Goal: Check status: Check status

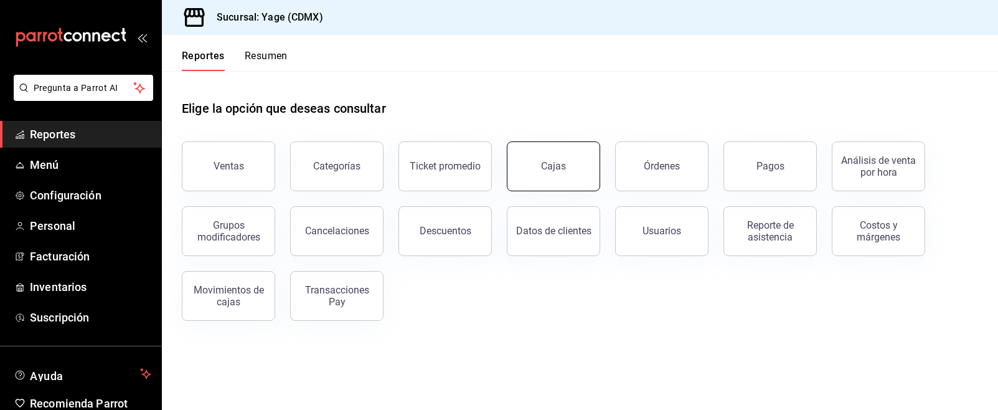
click at [542, 164] on div "Cajas" at bounding box center [554, 166] width 26 height 15
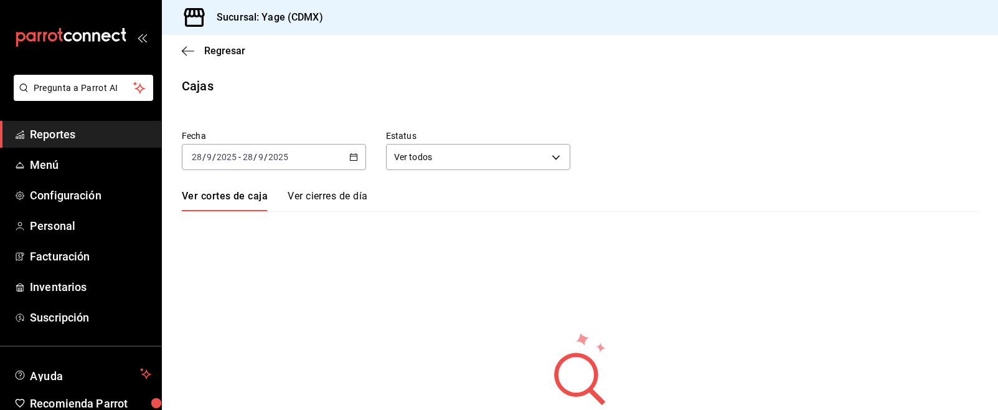
scroll to position [77, 0]
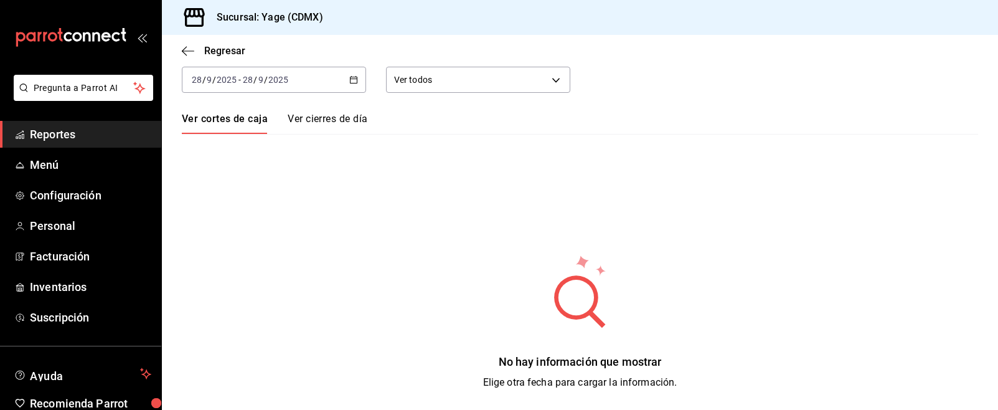
click at [72, 136] on span "Reportes" at bounding box center [90, 134] width 121 height 17
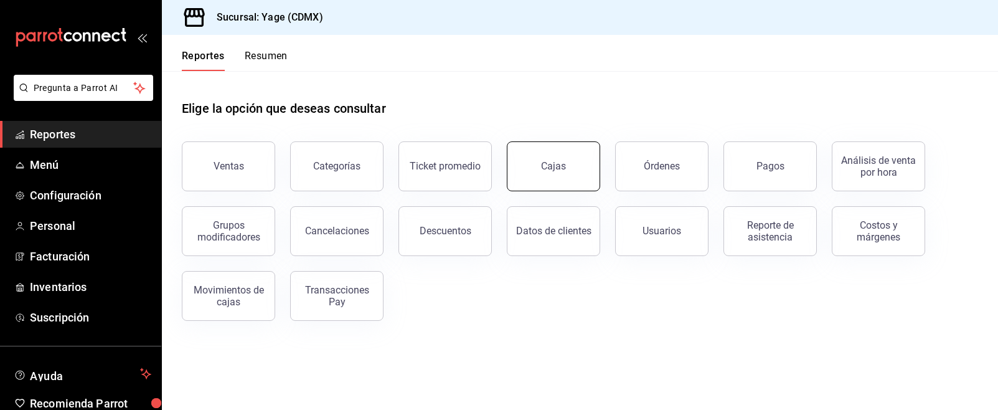
click at [569, 157] on link "Cajas" at bounding box center [553, 166] width 93 height 50
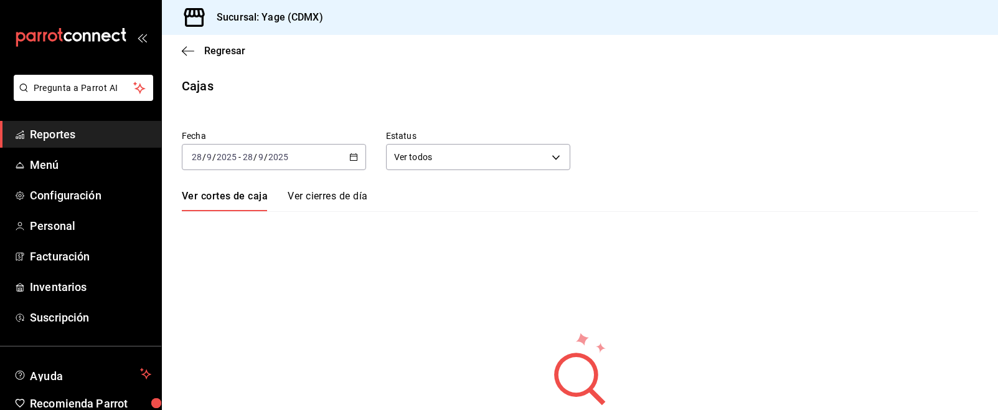
click at [361, 155] on div "[DATE] [DATE] - [DATE] [DATE]" at bounding box center [274, 157] width 184 height 26
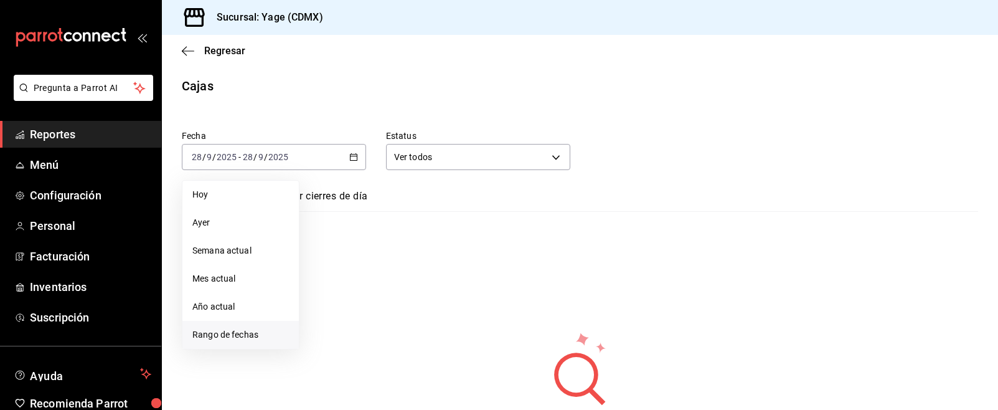
click at [239, 325] on li "Rango de fechas" at bounding box center [240, 335] width 116 height 28
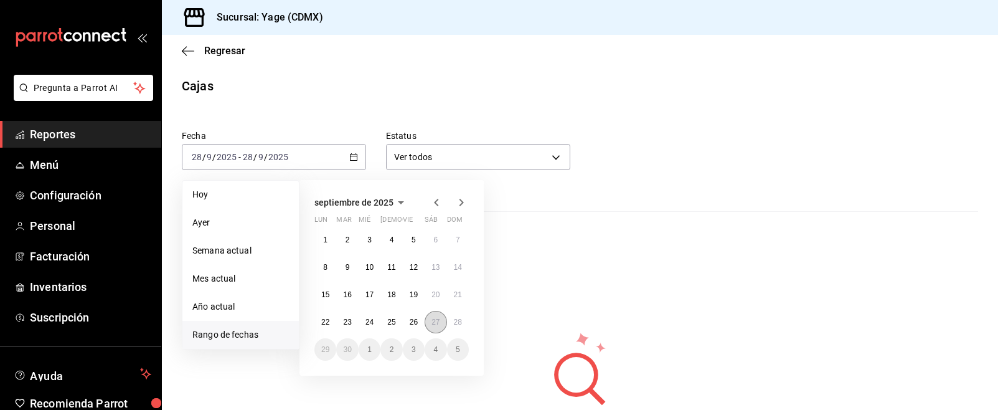
click at [436, 323] on abbr "27" at bounding box center [435, 321] width 8 height 9
click at [410, 319] on abbr "26" at bounding box center [414, 321] width 8 height 9
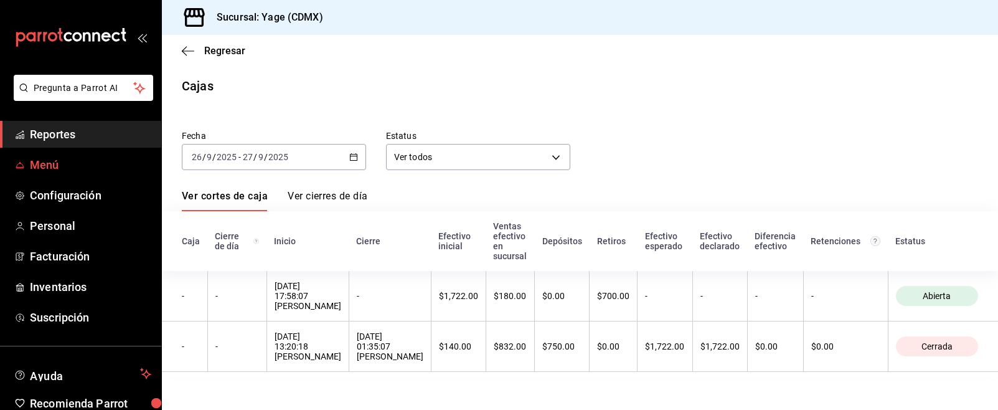
click at [71, 164] on span "Menú" at bounding box center [90, 164] width 121 height 17
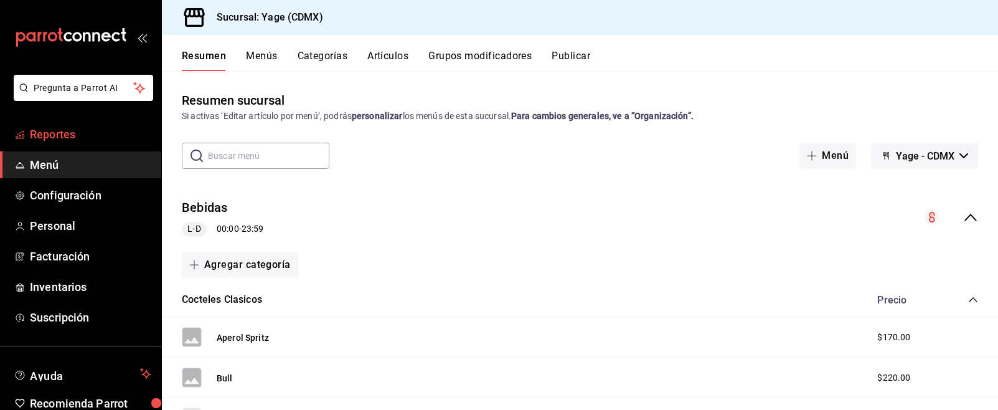
click at [83, 142] on span "Reportes" at bounding box center [90, 134] width 121 height 17
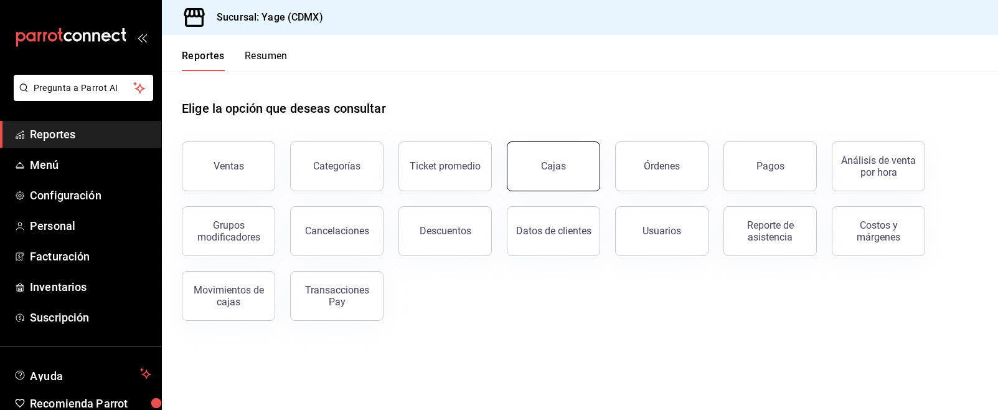
click at [560, 169] on div "Cajas" at bounding box center [554, 166] width 26 height 15
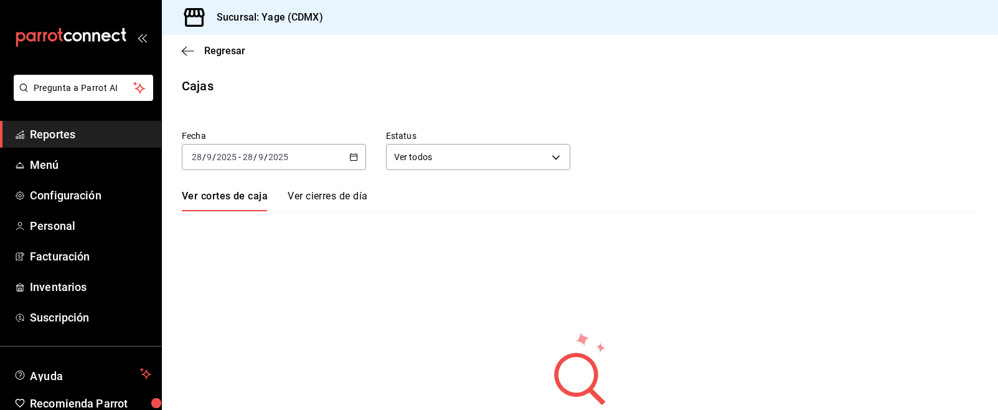
click at [355, 154] on icon "button" at bounding box center [353, 156] width 9 height 9
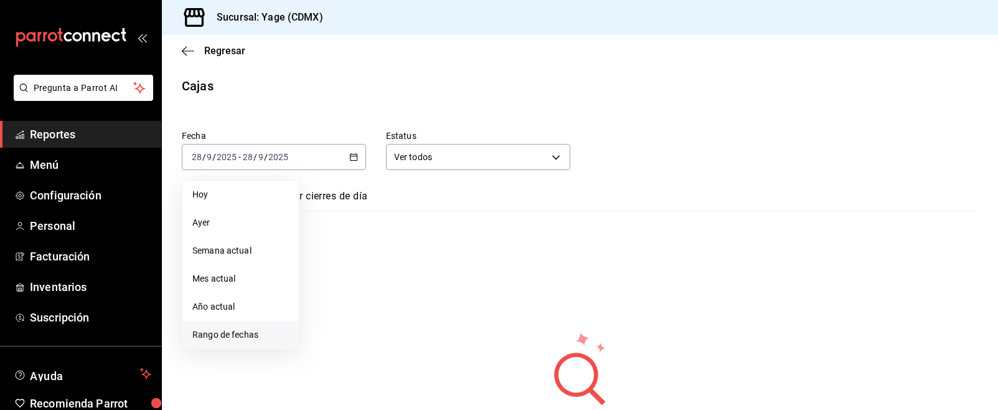
click at [264, 338] on span "Rango de fechas" at bounding box center [240, 334] width 96 height 13
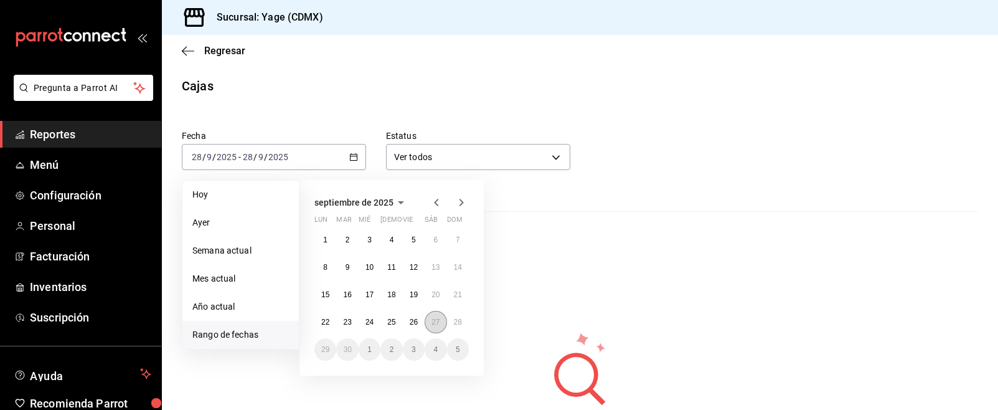
click at [427, 326] on button "27" at bounding box center [435, 322] width 22 height 22
click at [407, 323] on button "26" at bounding box center [414, 322] width 22 height 22
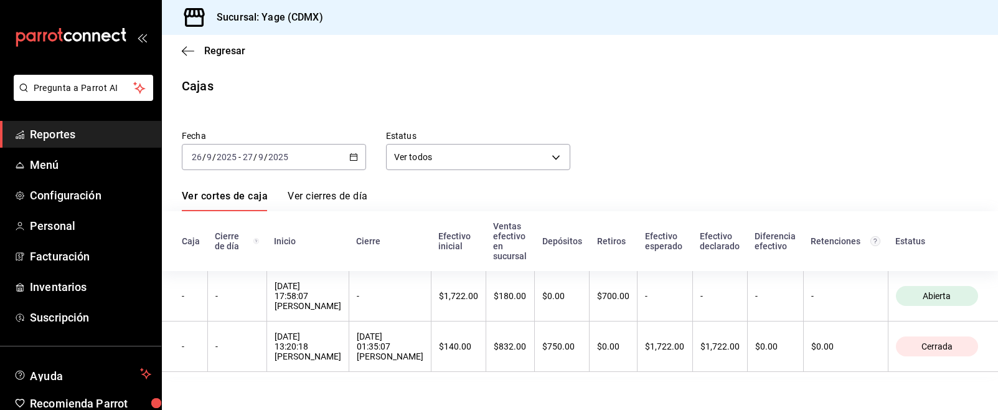
click at [407, 323] on div "Fecha [DATE] [DATE] - [DATE] [DATE] Estatus Ver todos ALL Ver cortes de caja Ve…" at bounding box center [580, 245] width 796 height 261
click at [91, 131] on span "Reportes" at bounding box center [90, 134] width 121 height 17
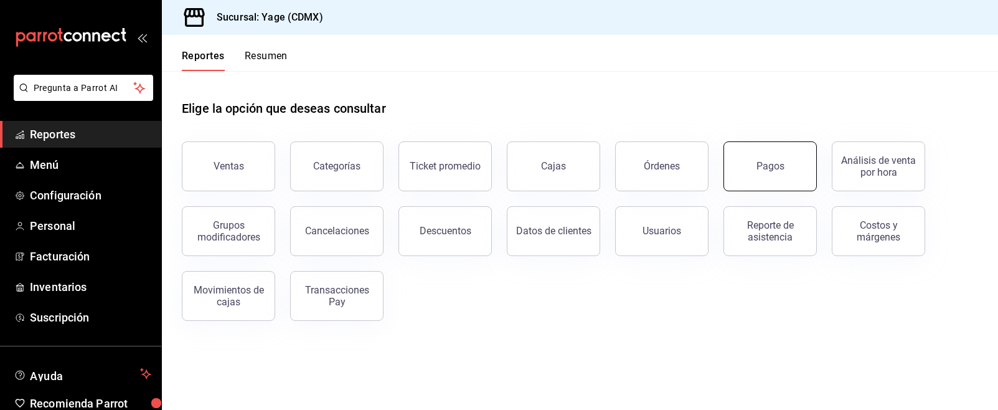
click at [760, 156] on button "Pagos" at bounding box center [769, 166] width 93 height 50
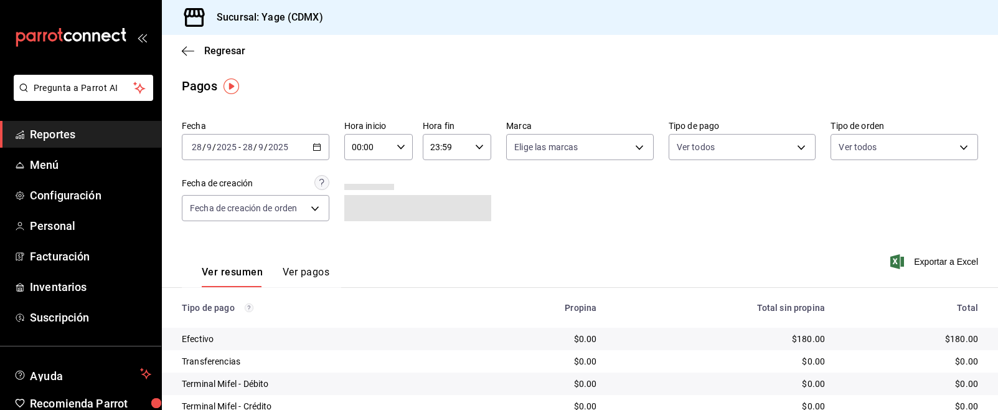
click at [315, 152] on div "[DATE] [DATE] - [DATE] [DATE]" at bounding box center [256, 147] width 148 height 26
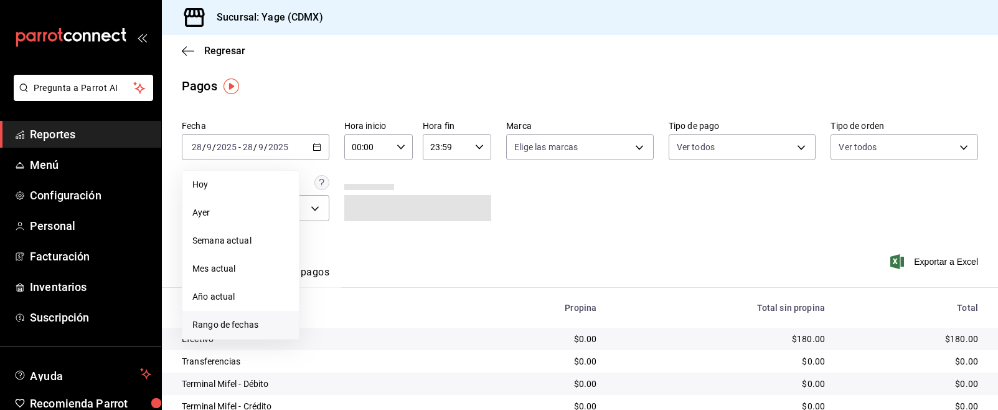
click at [248, 326] on span "Rango de fechas" at bounding box center [240, 324] width 96 height 13
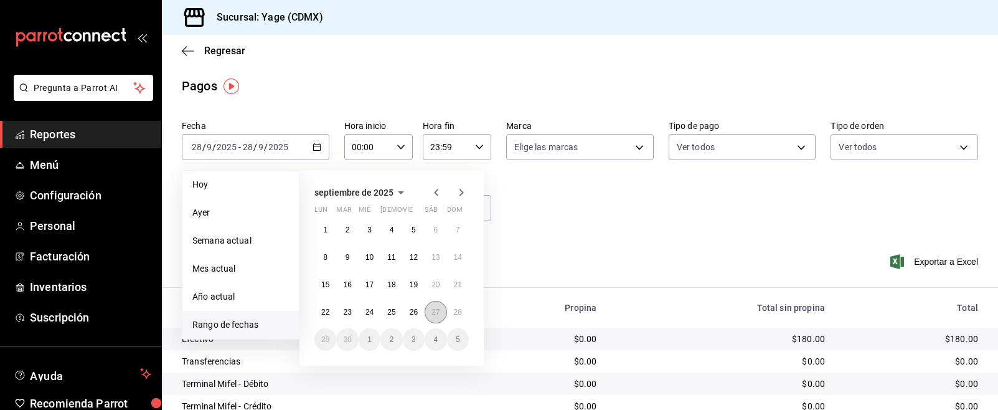
click at [440, 313] on button "27" at bounding box center [435, 312] width 22 height 22
click at [463, 316] on button "28" at bounding box center [458, 312] width 22 height 22
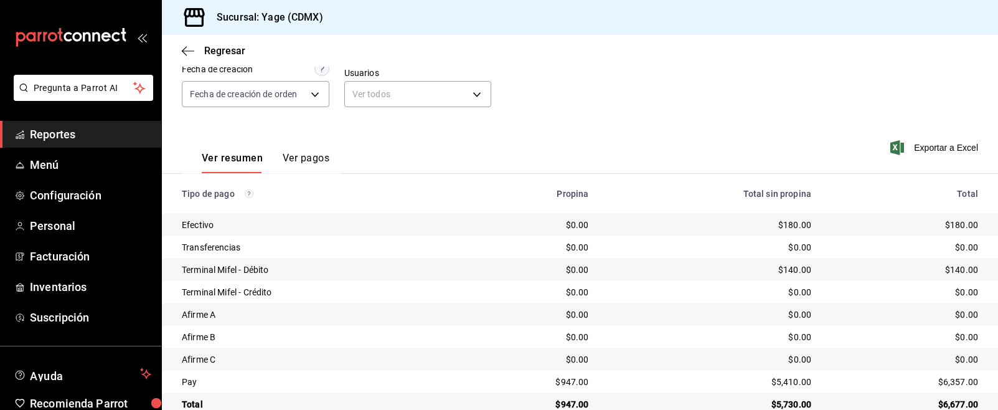
scroll to position [139, 0]
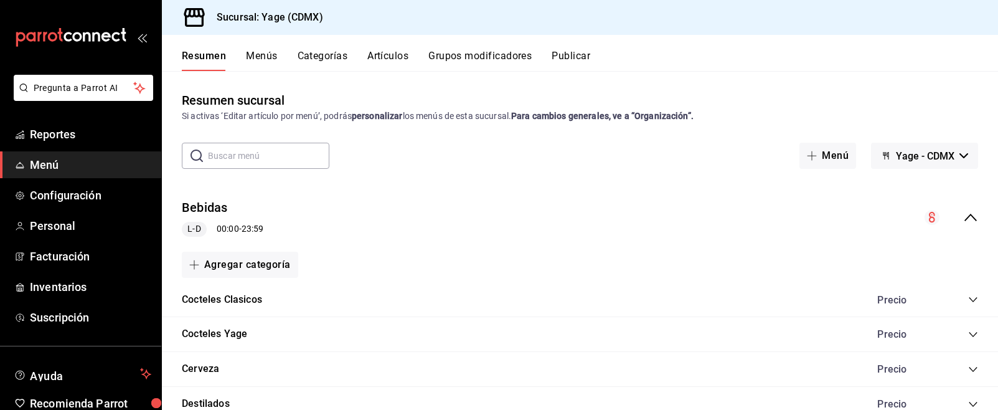
scroll to position [675, 0]
